Goal: Entertainment & Leisure: Consume media (video, audio)

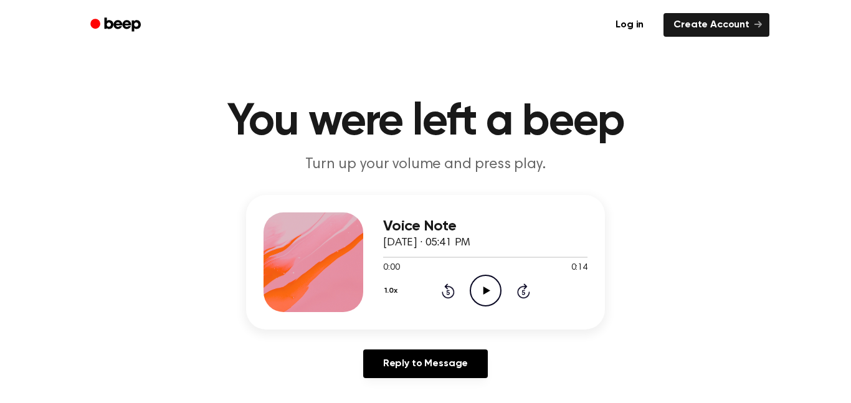
click at [480, 294] on icon "Play Audio" at bounding box center [486, 291] width 32 height 32
click at [482, 298] on icon "Pause Audio" at bounding box center [486, 291] width 32 height 32
click at [448, 292] on icon at bounding box center [447, 292] width 3 height 5
click at [481, 285] on icon "Play Audio" at bounding box center [486, 291] width 32 height 32
click at [746, 223] on div "Voice Note [DATE] · 05:41 PM 0:04 0:14 Your browser does not support the [objec…" at bounding box center [425, 291] width 821 height 193
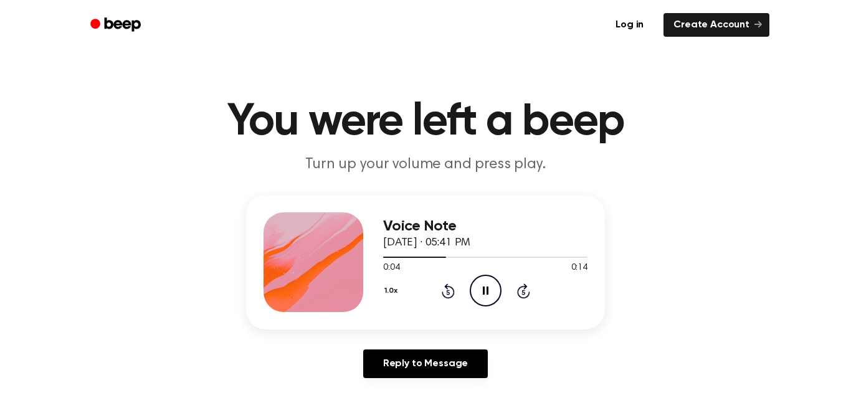
click at [742, 231] on div "Voice Note [DATE] · 05:41 PM 0:04 0:14 Your browser does not support the [objec…" at bounding box center [425, 291] width 821 height 193
click at [483, 287] on icon at bounding box center [486, 291] width 6 height 8
click at [448, 292] on icon at bounding box center [447, 292] width 3 height 5
click at [492, 287] on icon "Play Audio" at bounding box center [486, 291] width 32 height 32
click at [488, 296] on icon "Pause Audio" at bounding box center [486, 291] width 32 height 32
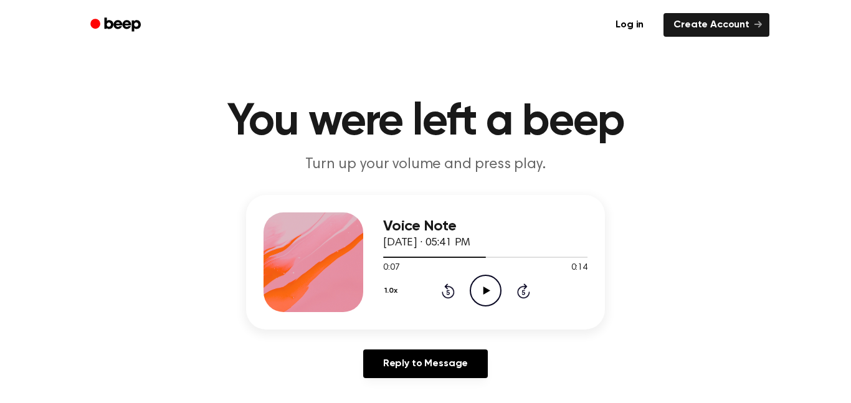
click at [450, 283] on icon "Rewind 5 seconds" at bounding box center [448, 291] width 14 height 16
click at [492, 290] on icon "Play Audio" at bounding box center [486, 291] width 32 height 32
click at [487, 288] on icon at bounding box center [486, 291] width 6 height 8
click at [478, 262] on div at bounding box center [485, 257] width 204 height 10
click at [448, 292] on icon at bounding box center [447, 292] width 3 height 5
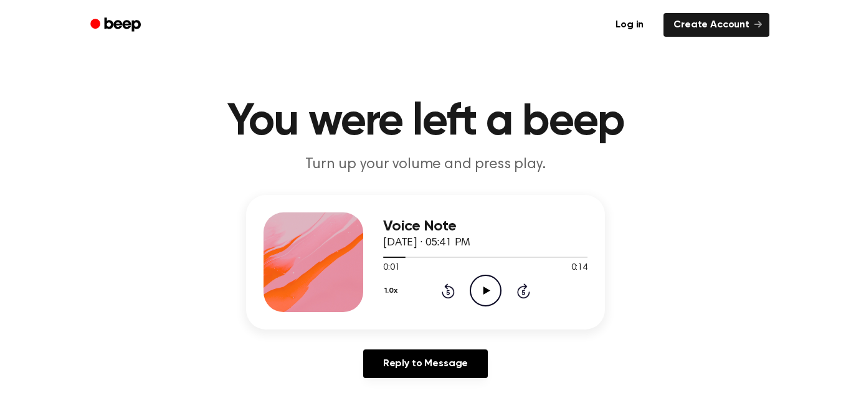
click at [489, 291] on icon at bounding box center [486, 291] width 7 height 8
click at [487, 284] on icon "Pause Audio" at bounding box center [486, 291] width 32 height 32
